Goal: Transaction & Acquisition: Purchase product/service

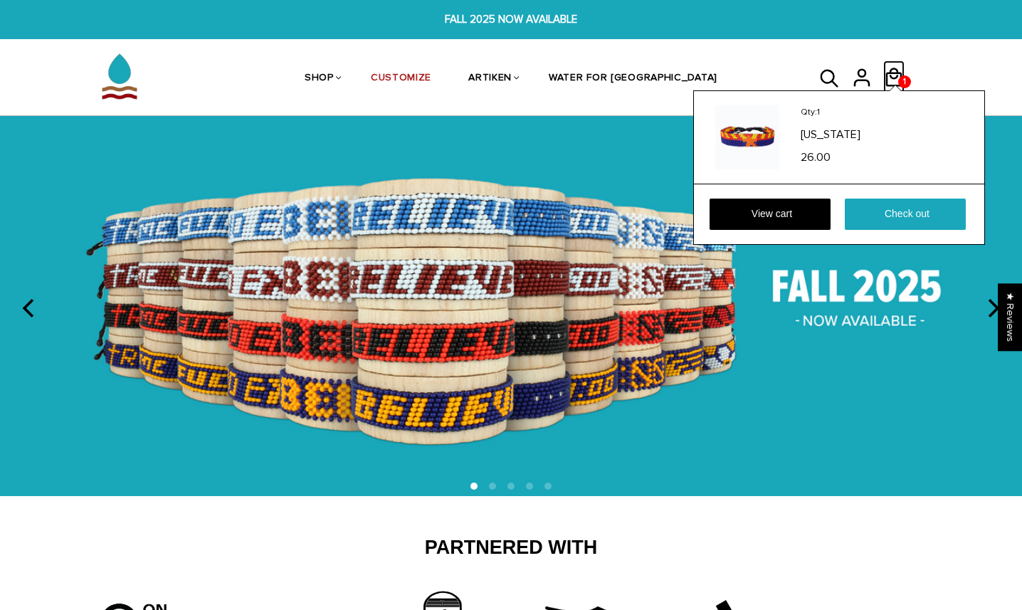
click at [905, 75] on span "1" at bounding box center [904, 82] width 10 height 20
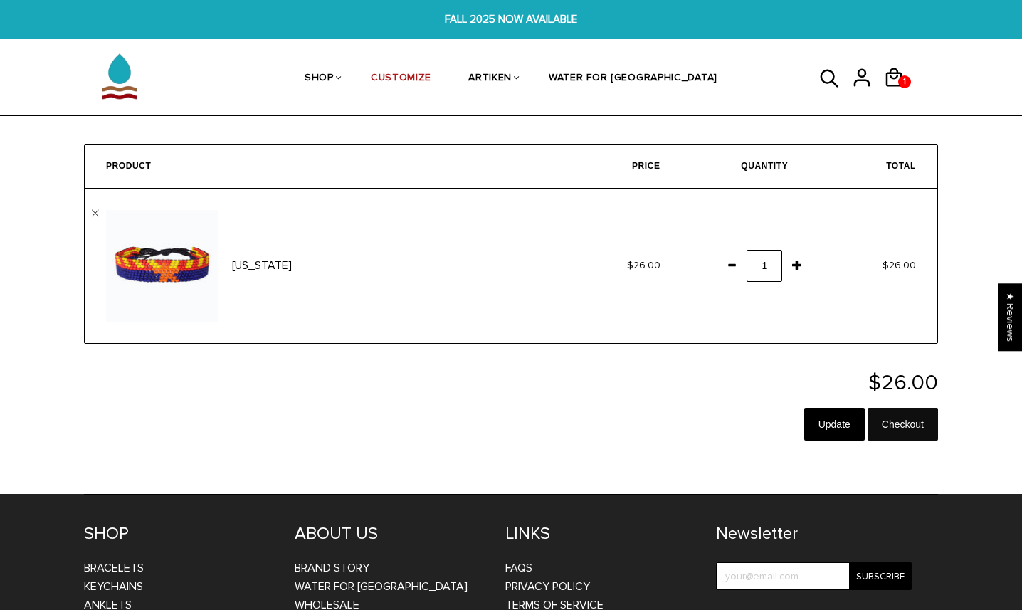
click at [896, 430] on input "Checkout" at bounding box center [902, 424] width 70 height 33
